Goal: Task Accomplishment & Management: Manage account settings

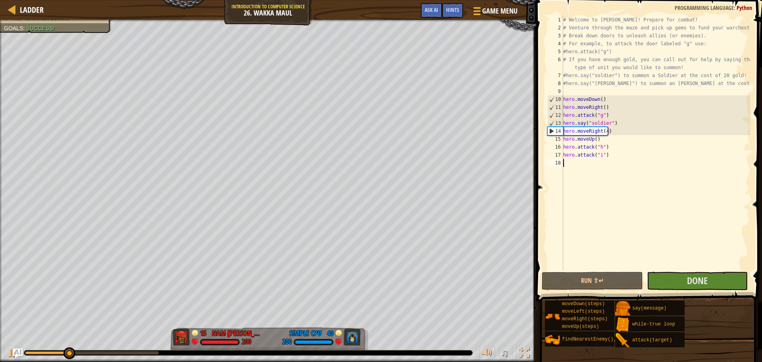
click at [583, 167] on div "# Welcome to [PERSON_NAME]! Prepare for combat! # Venture through the maze and …" at bounding box center [656, 151] width 189 height 270
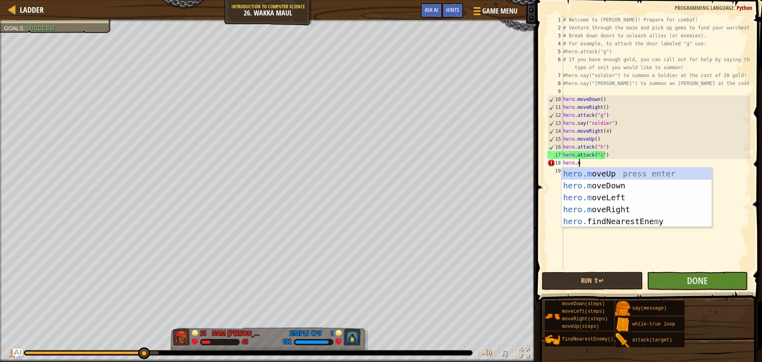
scroll to position [4, 1]
type textarea "[DOMAIN_NAME]"
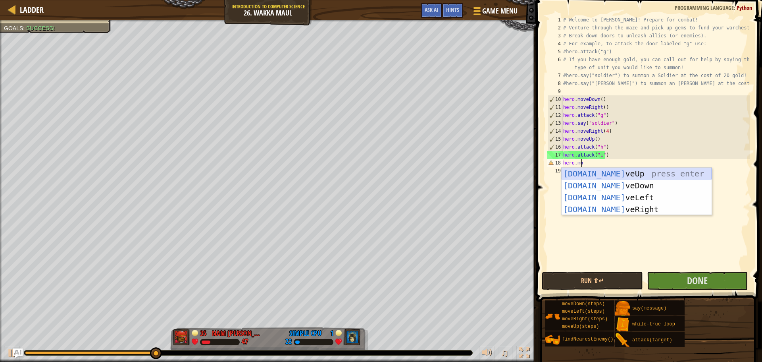
click at [587, 174] on div "[DOMAIN_NAME] veUp press enter [DOMAIN_NAME] veDown press enter [DOMAIN_NAME] v…" at bounding box center [637, 203] width 150 height 71
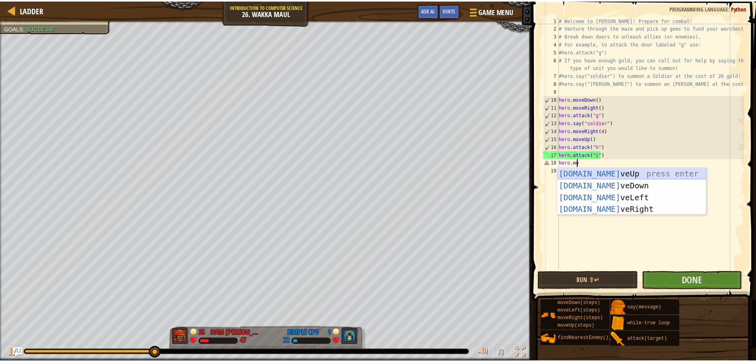
scroll to position [4, 0]
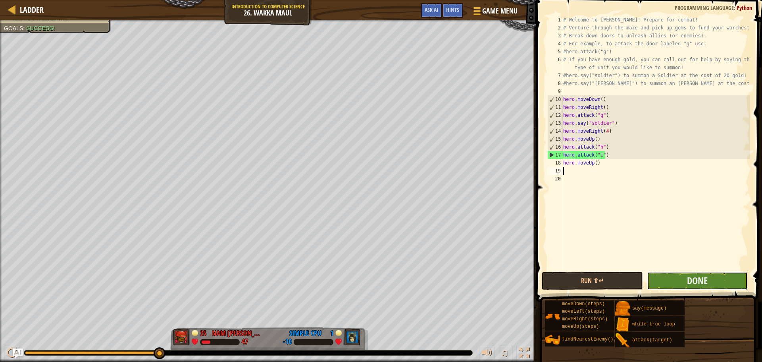
click at [687, 278] on button "Done" at bounding box center [697, 281] width 101 height 18
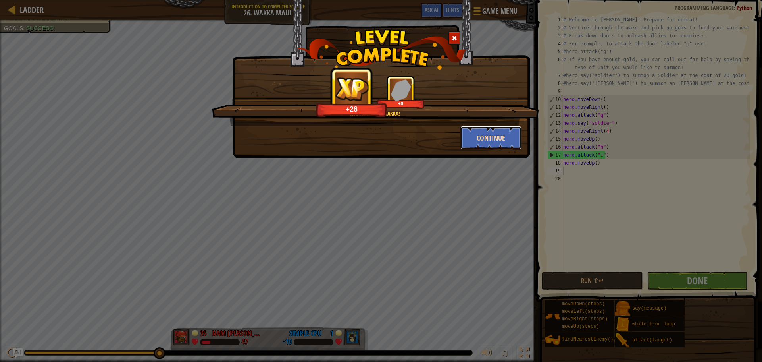
click at [487, 140] on button "Continue" at bounding box center [492, 138] width 62 height 24
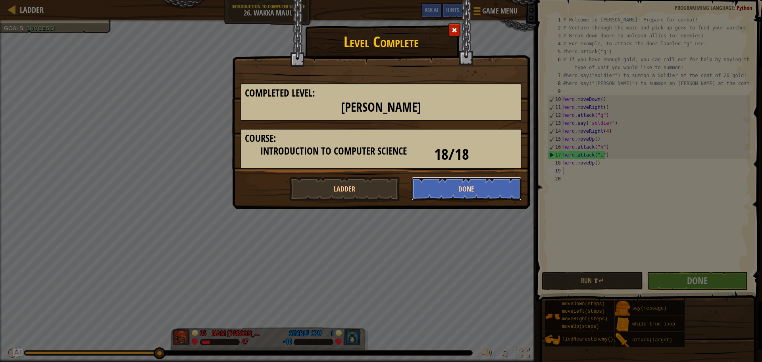
click at [474, 195] on button "Done" at bounding box center [467, 189] width 110 height 24
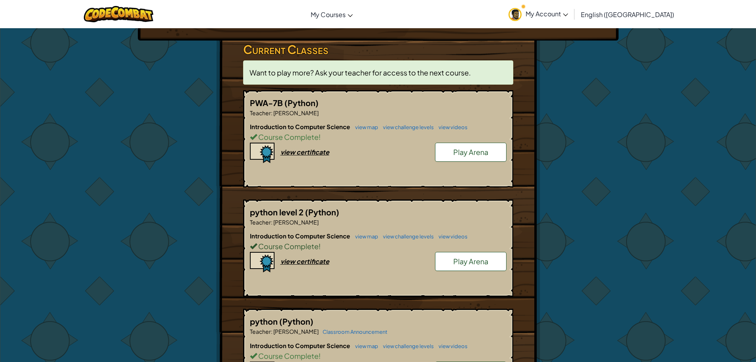
scroll to position [119, 0]
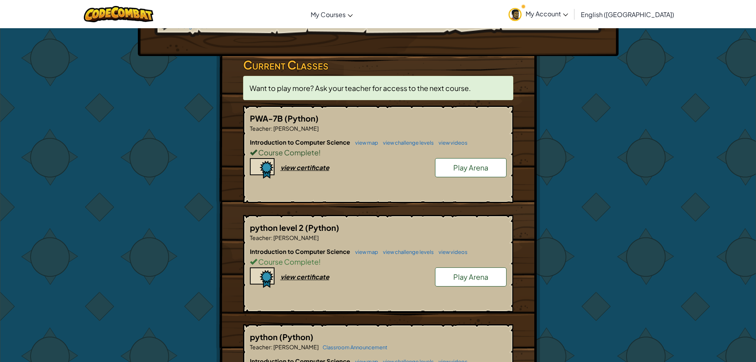
click at [292, 148] on span "Course Complete" at bounding box center [288, 152] width 62 height 9
click at [368, 139] on link "view map" at bounding box center [364, 142] width 27 height 6
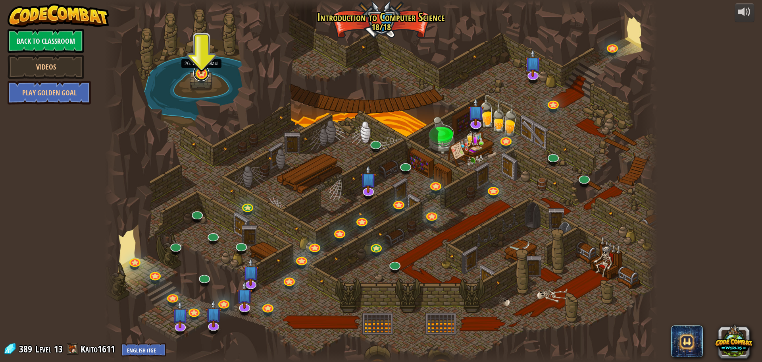
click at [199, 78] on link at bounding box center [201, 73] width 16 height 16
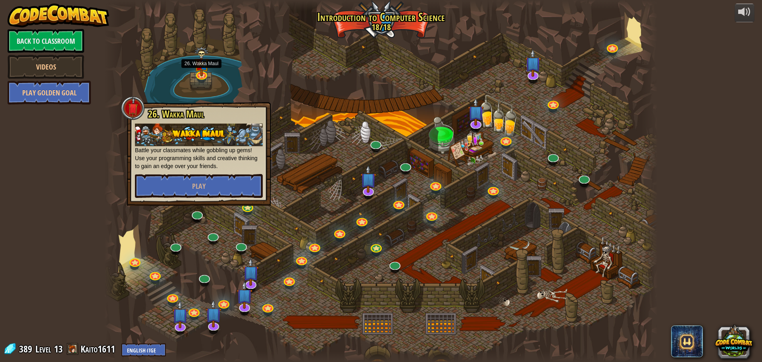
click at [327, 93] on div at bounding box center [381, 181] width 554 height 362
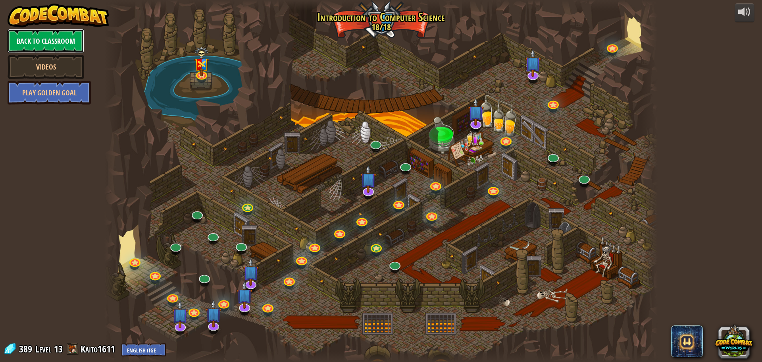
click at [54, 53] on link "Back to Classroom" at bounding box center [46, 41] width 77 height 24
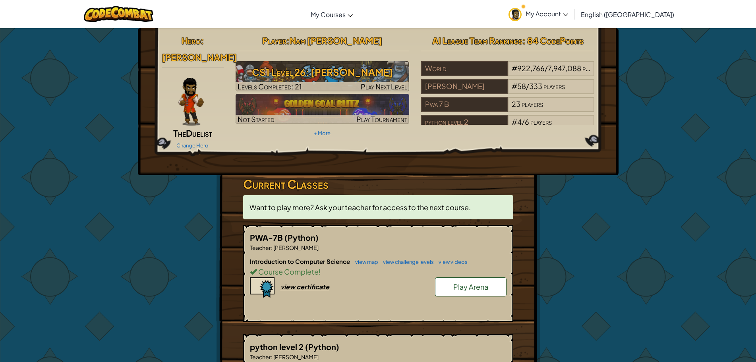
click at [191, 78] on img at bounding box center [190, 102] width 25 height 48
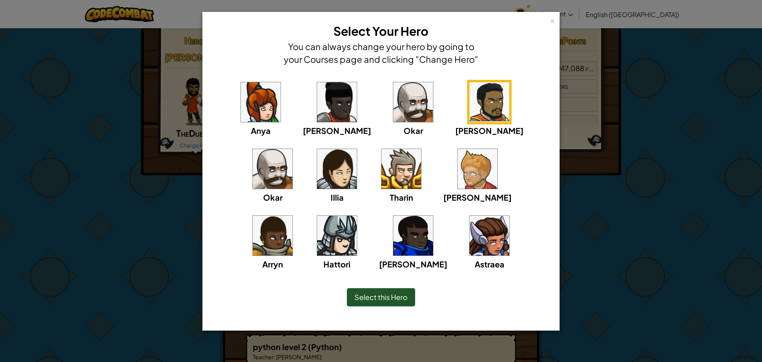
click at [394, 110] on img at bounding box center [414, 102] width 40 height 40
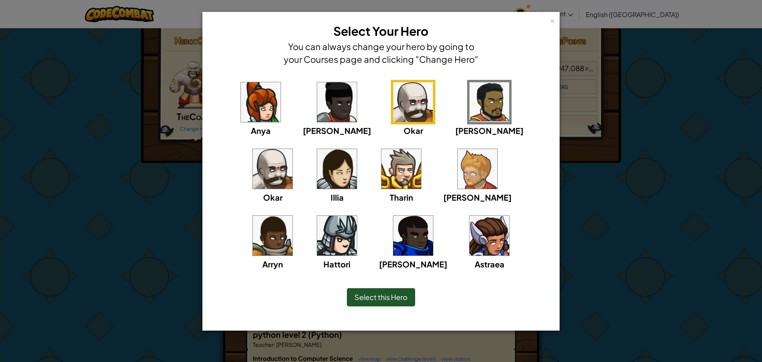
click at [470, 111] on img at bounding box center [490, 102] width 40 height 40
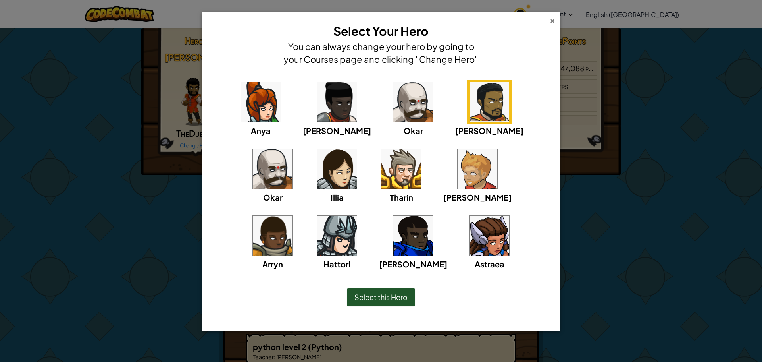
click at [554, 19] on div "×" at bounding box center [553, 19] width 6 height 8
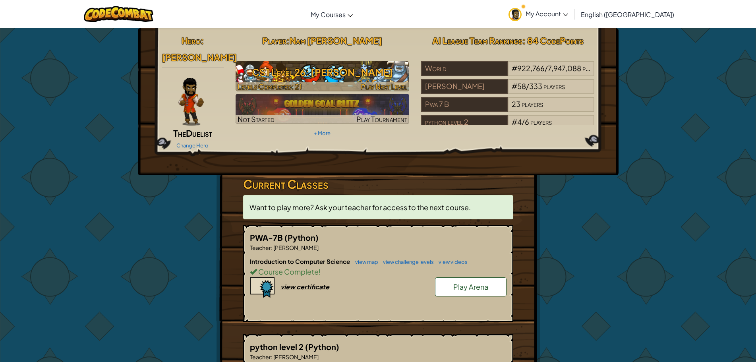
click at [394, 90] on span "Play Next Level" at bounding box center [384, 86] width 46 height 9
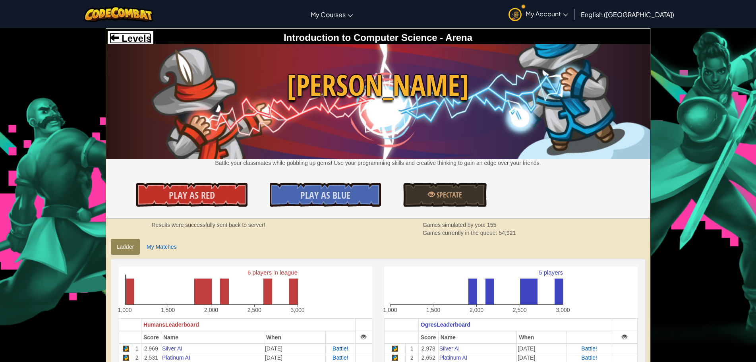
click at [132, 38] on span "Levels" at bounding box center [135, 38] width 32 height 11
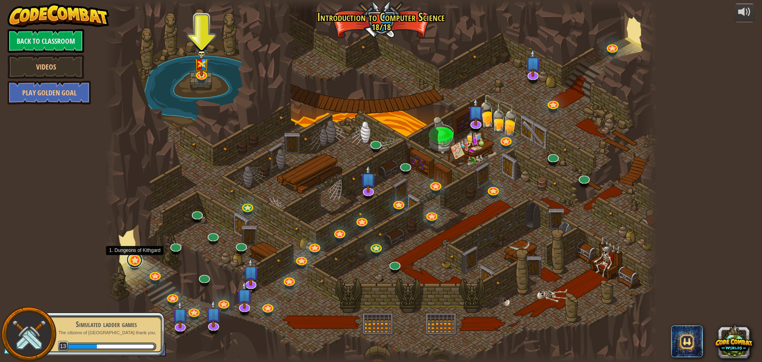
click at [133, 266] on div "25. Kithgard Gates Escape the Kithgard dungeons, and don't let the guardians ge…" at bounding box center [381, 181] width 554 height 362
click at [133, 261] on link at bounding box center [135, 260] width 16 height 16
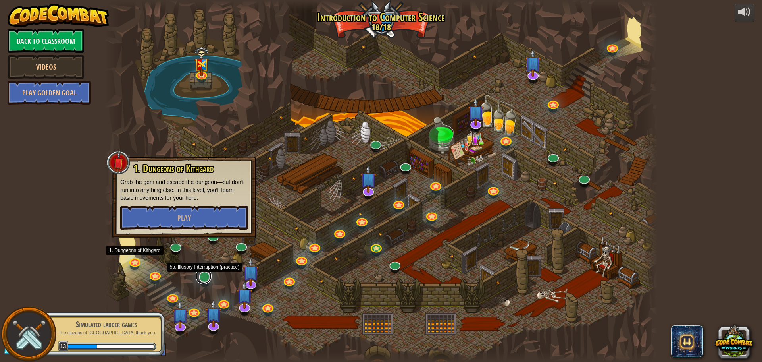
click at [206, 276] on link at bounding box center [204, 276] width 16 height 16
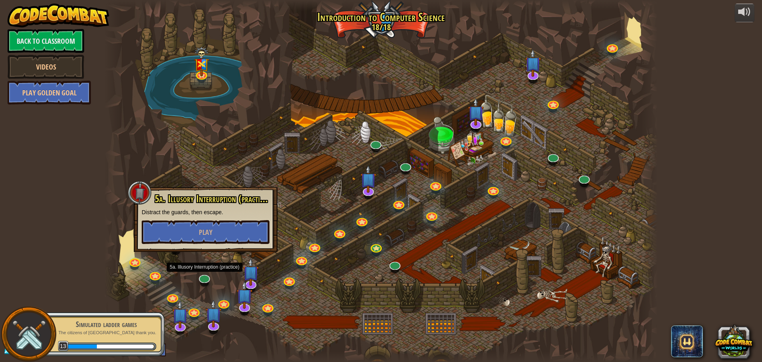
click at [330, 301] on div at bounding box center [381, 181] width 554 height 362
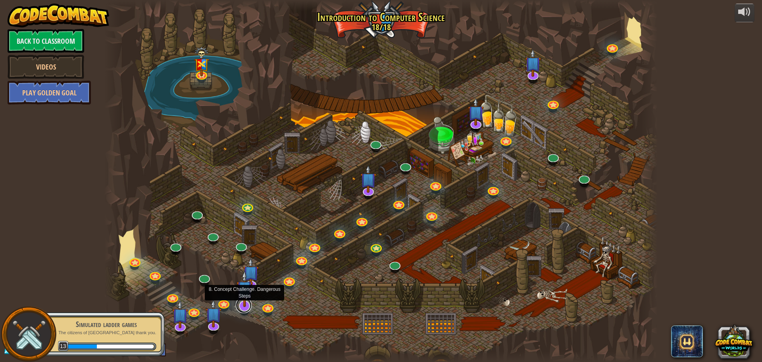
click at [244, 309] on link at bounding box center [244, 305] width 16 height 16
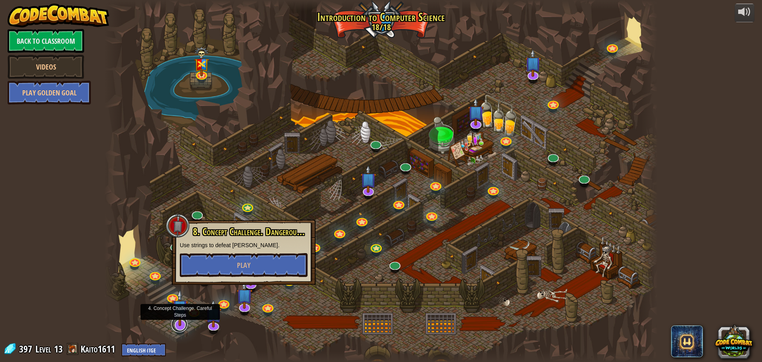
click at [179, 327] on link at bounding box center [180, 324] width 16 height 16
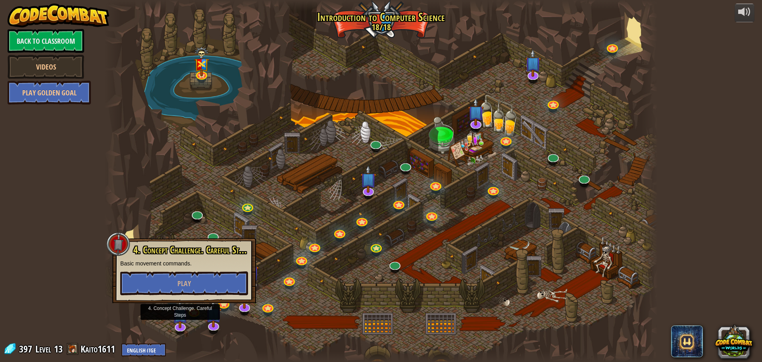
click at [244, 352] on div at bounding box center [381, 356] width 554 height 11
click at [169, 346] on div at bounding box center [381, 181] width 554 height 362
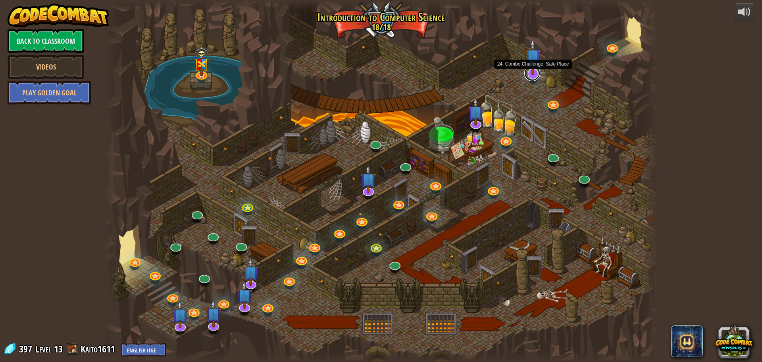
click at [536, 75] on link at bounding box center [533, 73] width 16 height 16
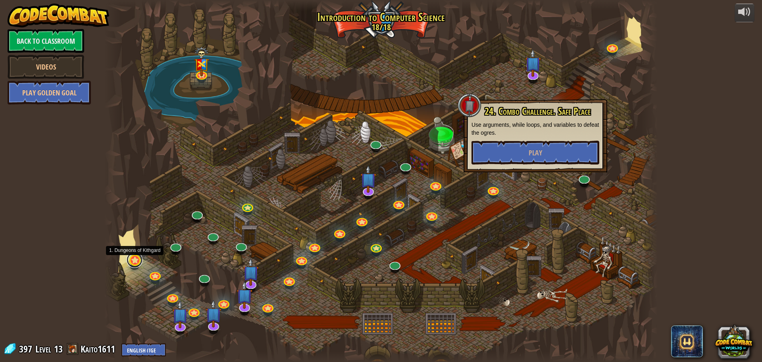
click at [133, 262] on link at bounding box center [135, 260] width 16 height 16
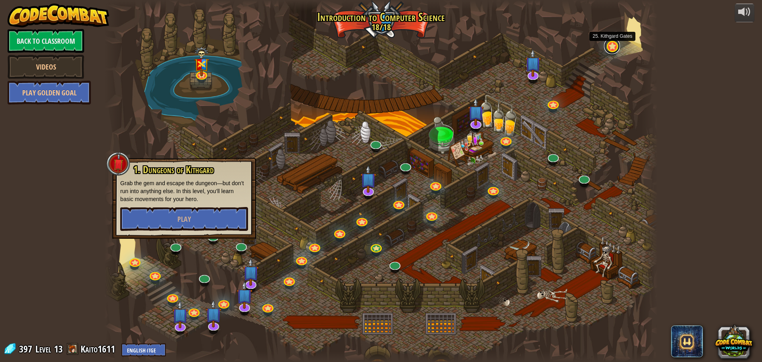
click at [615, 51] on link at bounding box center [612, 46] width 16 height 16
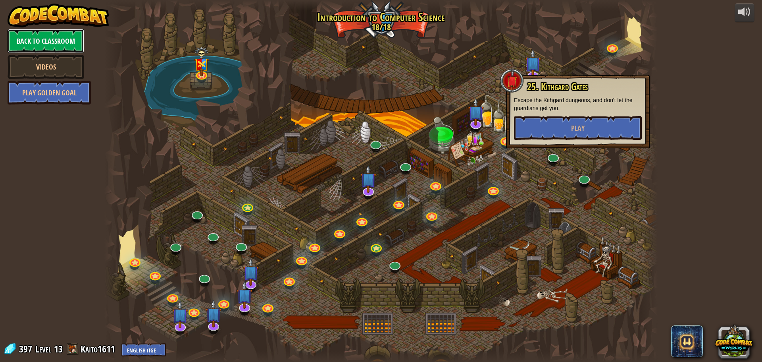
click at [74, 40] on link "Back to Classroom" at bounding box center [46, 41] width 77 height 24
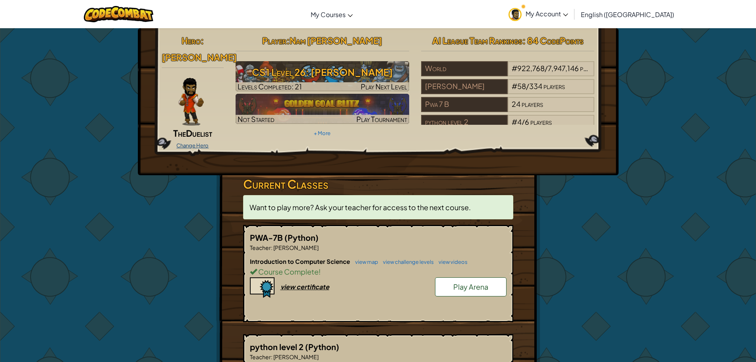
click at [204, 142] on link "Change Hero" at bounding box center [192, 145] width 32 height 6
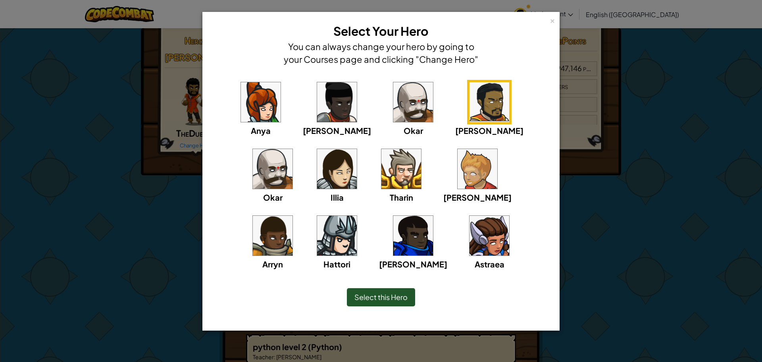
click at [394, 248] on img at bounding box center [414, 236] width 40 height 40
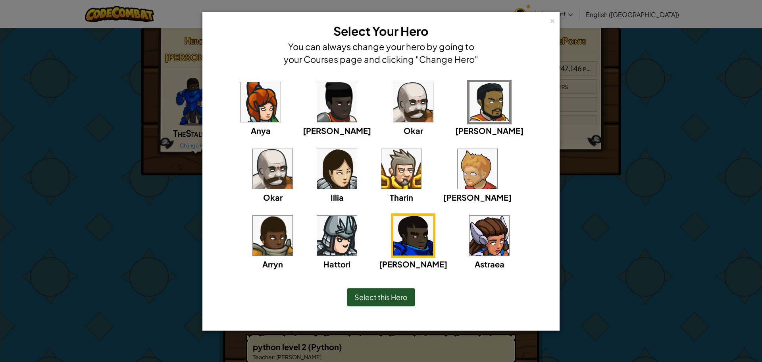
click at [470, 232] on img at bounding box center [490, 236] width 40 height 40
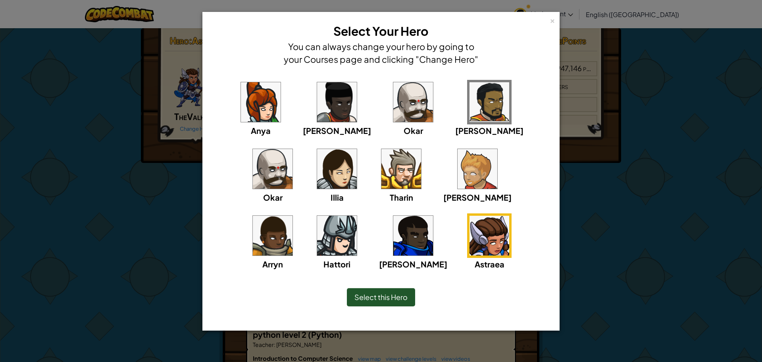
click at [394, 237] on img at bounding box center [414, 236] width 40 height 40
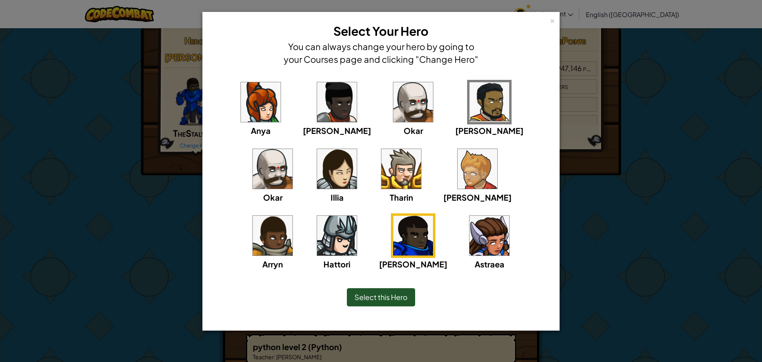
click at [357, 216] on img at bounding box center [337, 236] width 40 height 40
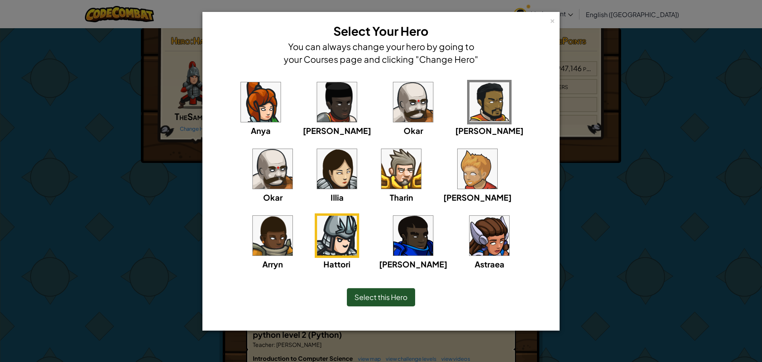
click at [401, 301] on span "Select this Hero" at bounding box center [381, 296] width 53 height 9
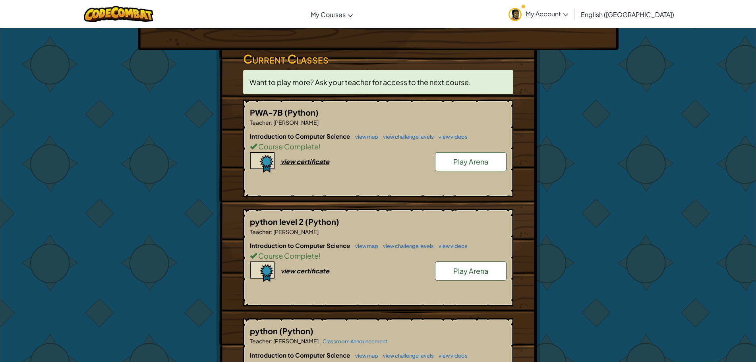
scroll to position [119, 0]
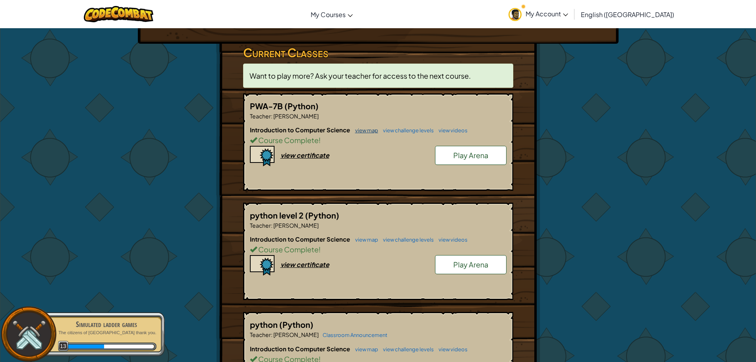
click at [361, 127] on link "view map" at bounding box center [364, 130] width 27 height 6
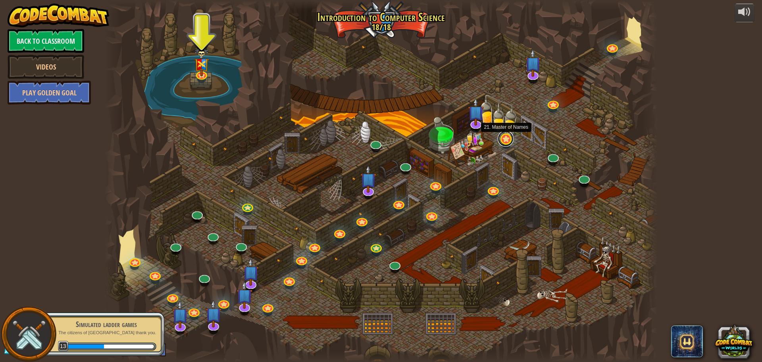
click at [504, 141] on link at bounding box center [506, 139] width 16 height 16
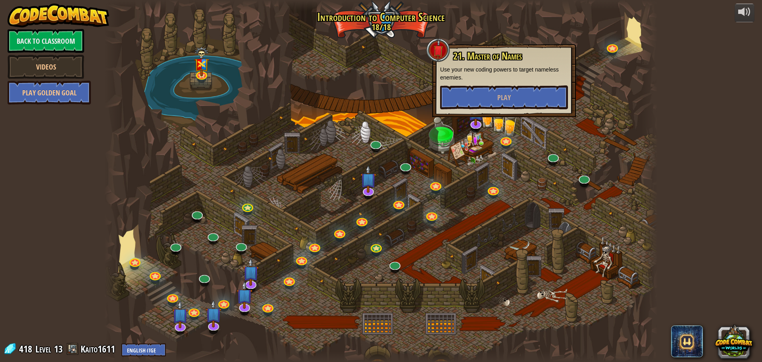
click at [502, 179] on div at bounding box center [381, 181] width 554 height 362
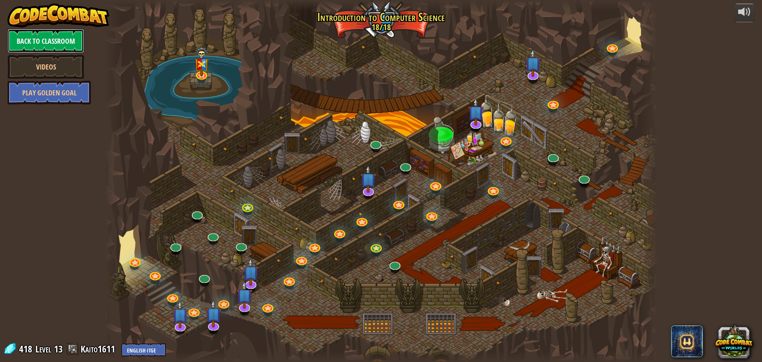
click at [31, 37] on link "Back to Classroom" at bounding box center [46, 41] width 77 height 24
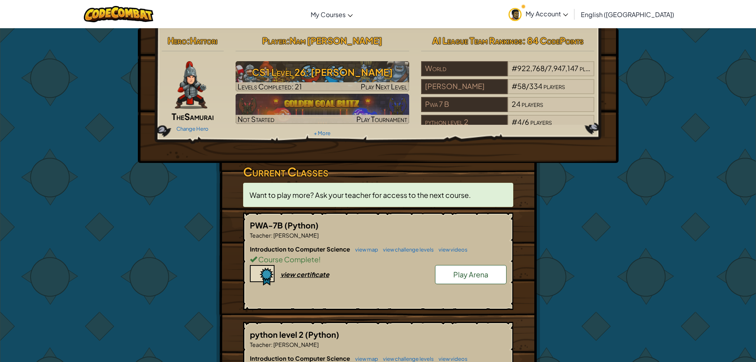
click at [201, 99] on img at bounding box center [191, 85] width 33 height 48
